Goal: Transaction & Acquisition: Book appointment/travel/reservation

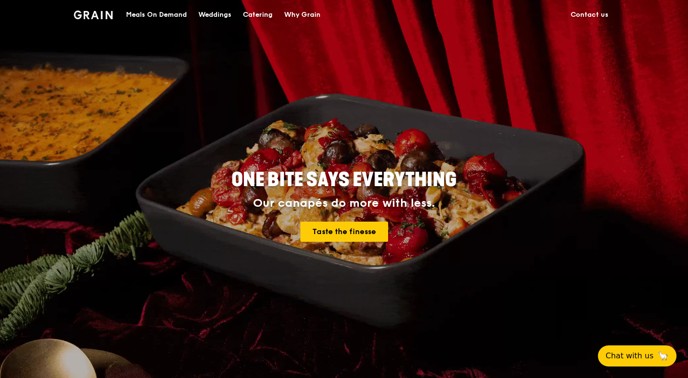
click at [249, 17] on div "Catering" at bounding box center [258, 14] width 30 height 29
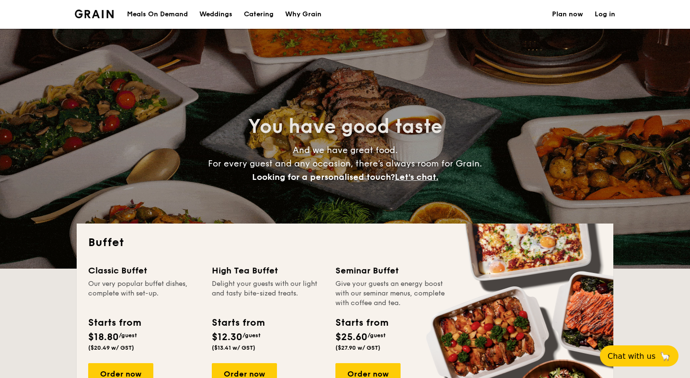
select select
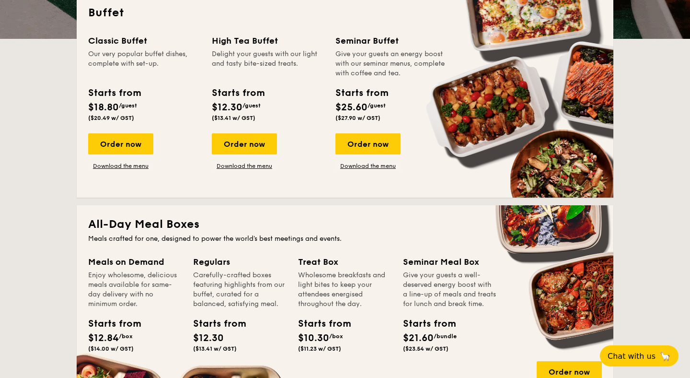
scroll to position [230, 0]
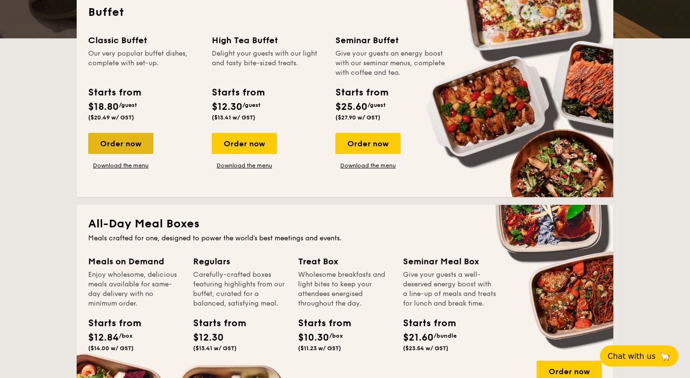
click at [126, 148] on div "Order now" at bounding box center [120, 143] width 65 height 21
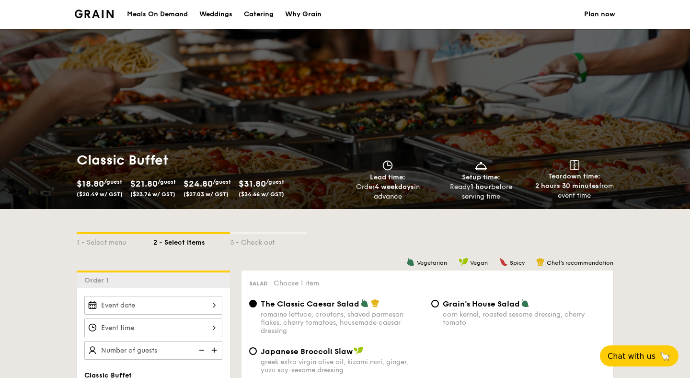
click at [271, 14] on div "Catering" at bounding box center [259, 14] width 30 height 29
select select
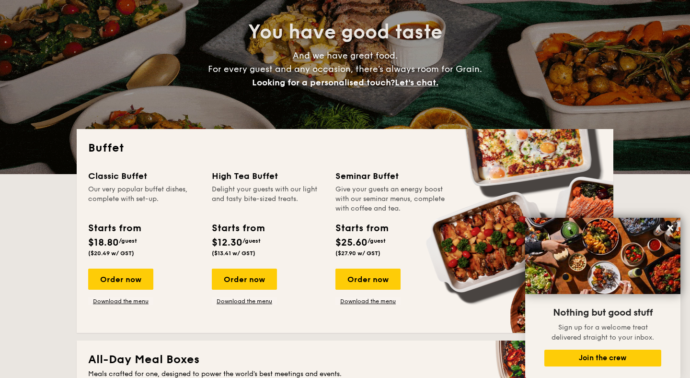
scroll to position [96, 0]
